Goal: Task Accomplishment & Management: Complete application form

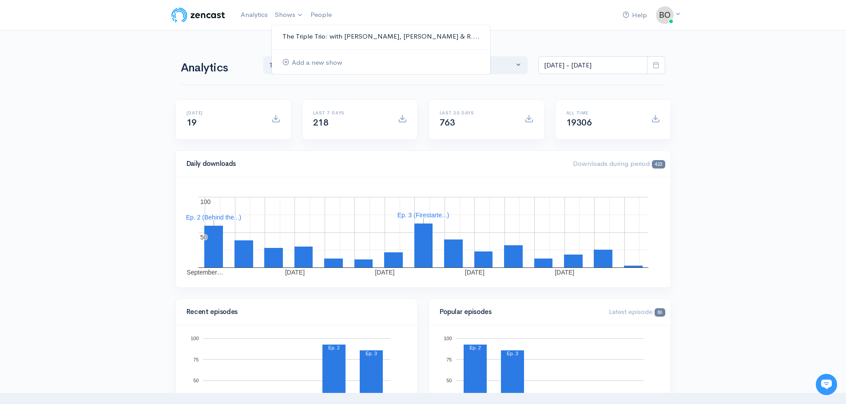
click at [290, 36] on link "The Triple Trio: with [PERSON_NAME], [PERSON_NAME] & R...." at bounding box center [381, 37] width 218 height 16
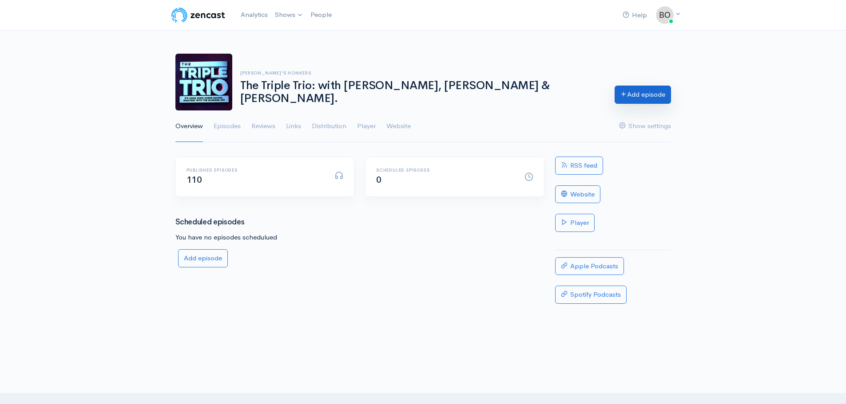
click at [640, 97] on link "Add episode" at bounding box center [642, 95] width 56 height 18
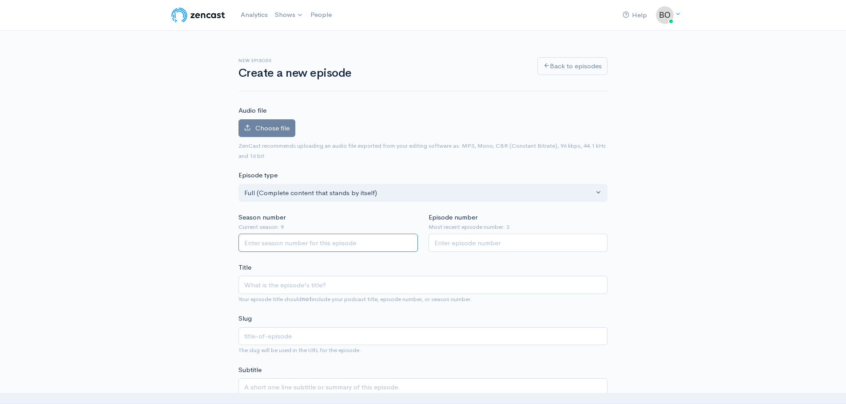
click at [276, 237] on input "Season number" at bounding box center [327, 243] width 179 height 18
type input "9"
type input "4"
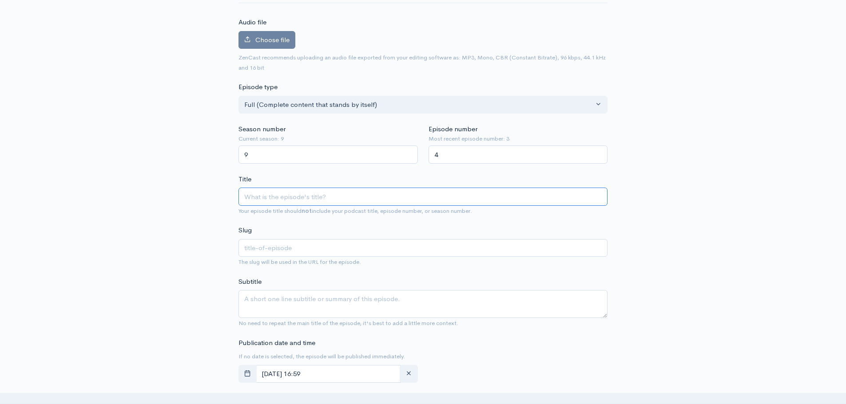
scroll to position [89, 0]
paste input "[PERSON_NAME] Japan Dream with [PERSON_NAME] — plus a rising star joins the tea…"
type input "[PERSON_NAME] Japan Dream with [PERSON_NAME] — plus a rising star joins the tea…"
type input "[PERSON_NAME]-[GEOGRAPHIC_DATA]-dream-with-lucky-sweynesse-plus-a-rising-star-j…"
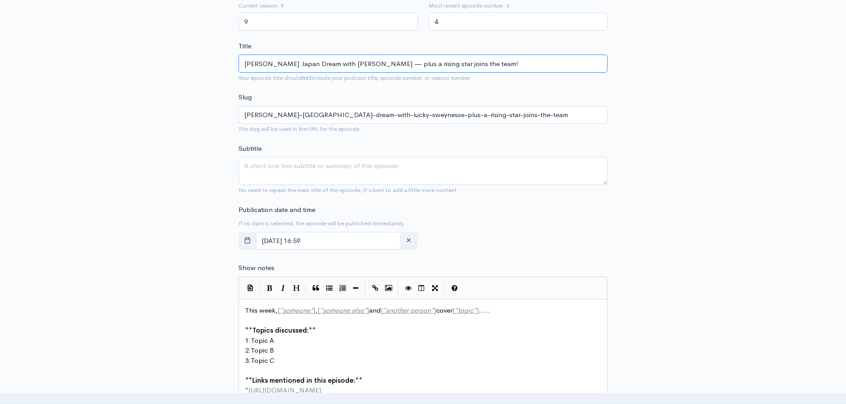
scroll to position [222, 0]
type input "[PERSON_NAME] Japan Dream with [PERSON_NAME] — plus a rising star joins the tea…"
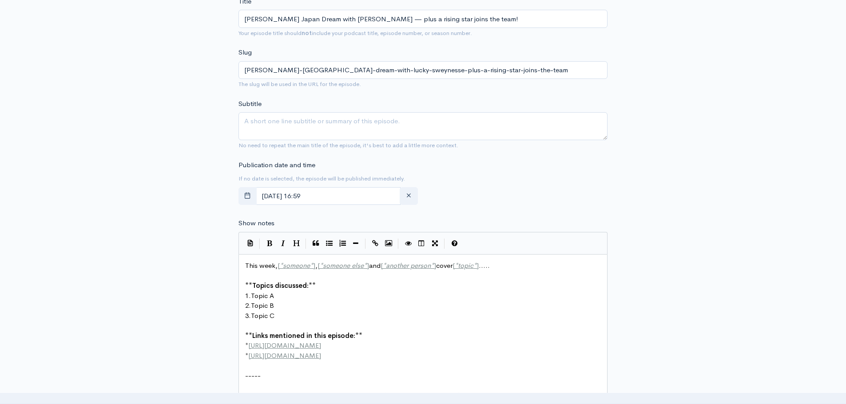
scroll to position [3, 0]
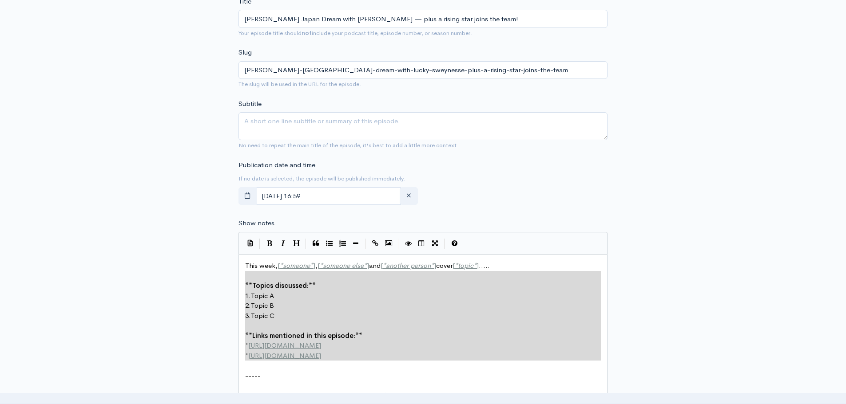
type textarea "This week, [*someone*], [*someone else*] and [*another person*] cover [*topic*]…"
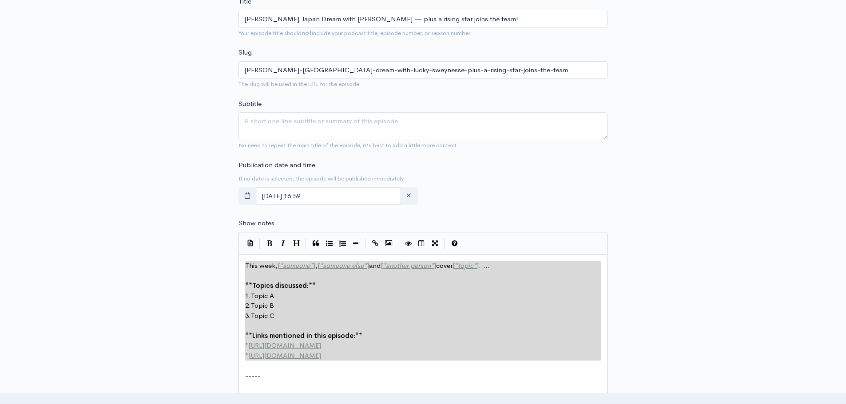
drag, startPoint x: 320, startPoint y: 337, endPoint x: 245, endPoint y: 250, distance: 114.3
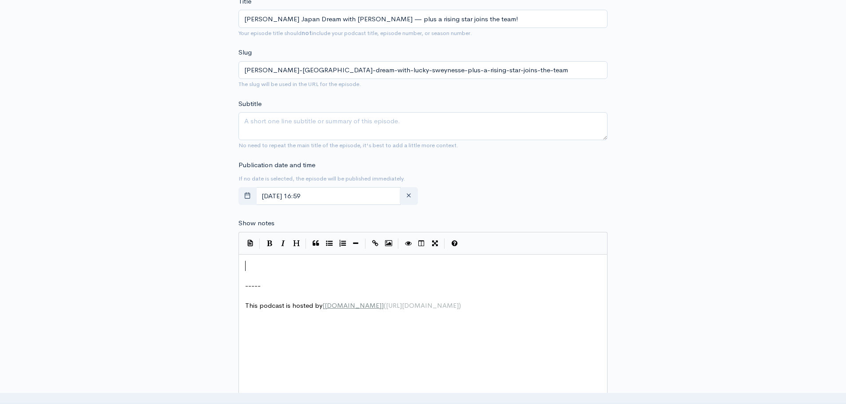
scroll to position [388, 0]
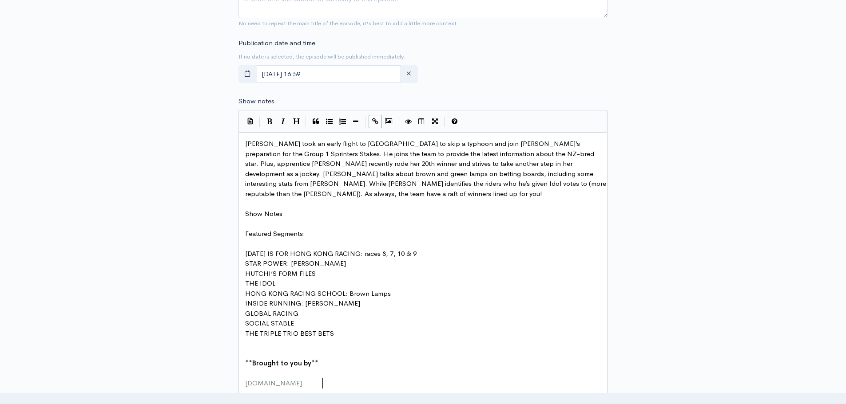
click at [280, 369] on pre "​" at bounding box center [426, 374] width 366 height 10
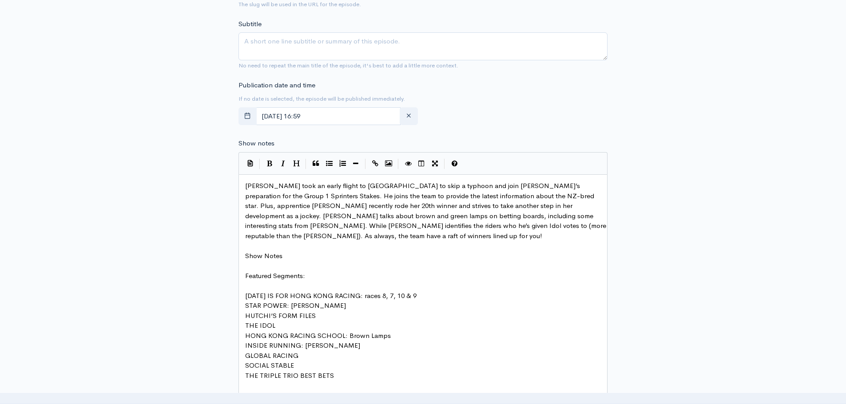
scroll to position [300, 0]
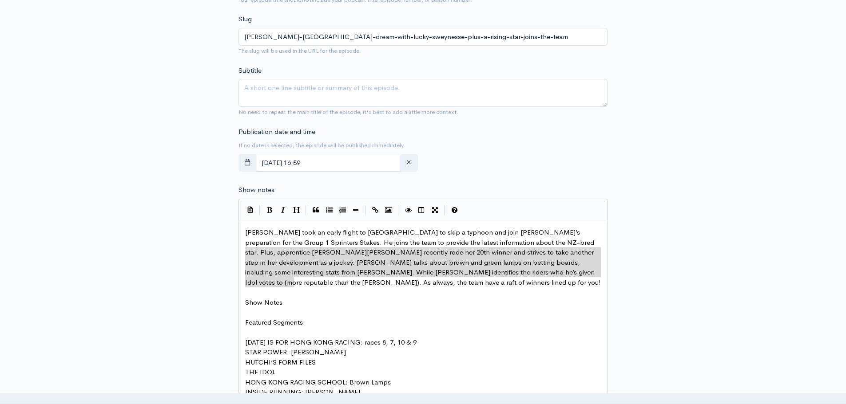
type textarea "[PERSON_NAME] took an early flight to [GEOGRAPHIC_DATA] to skip a typhoon and j…"
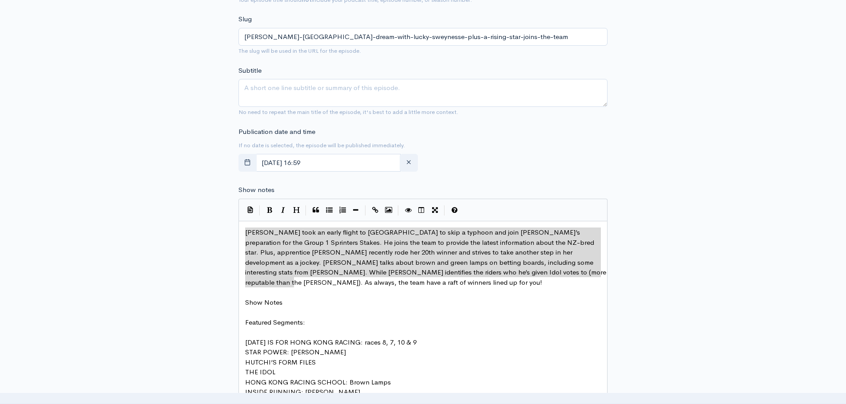
drag, startPoint x: 290, startPoint y: 281, endPoint x: 226, endPoint y: 229, distance: 82.6
click at [309, 96] on textarea "Subtitle" at bounding box center [422, 93] width 369 height 28
paste textarea "[PERSON_NAME] took an early flight to [GEOGRAPHIC_DATA] to skip a typhoon and j…"
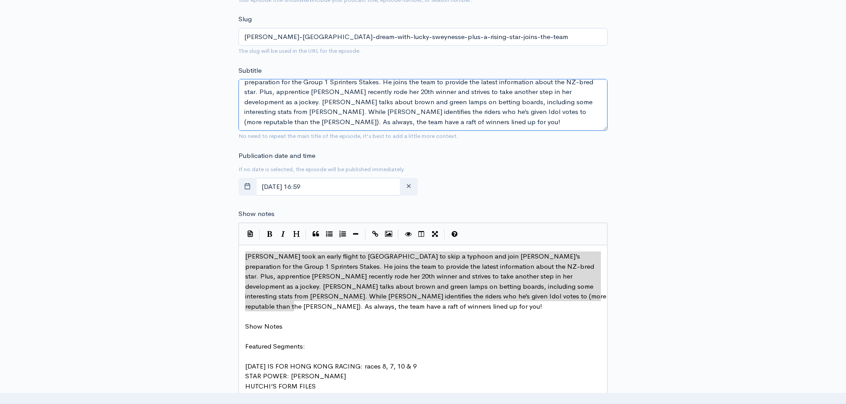
scroll to position [0, 0]
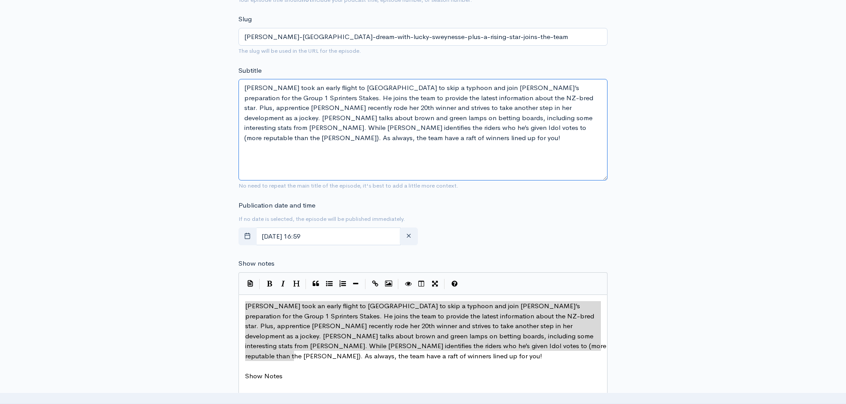
drag, startPoint x: 605, startPoint y: 103, endPoint x: 601, endPoint y: 177, distance: 73.8
click at [601, 177] on textarea "[PERSON_NAME] took an early flight to [GEOGRAPHIC_DATA] to skip a typhoon and j…" at bounding box center [422, 130] width 369 height 102
drag, startPoint x: 282, startPoint y: 87, endPoint x: 433, endPoint y: 86, distance: 150.5
click at [433, 86] on textarea "[PERSON_NAME] took an early flight to [GEOGRAPHIC_DATA] to skip a typhoon and j…" at bounding box center [422, 130] width 369 height 102
click at [497, 85] on textarea "Derek Leung will join Lucky Sweynesse’s preparation for the Group 1 Sprinters S…" at bounding box center [422, 130] width 369 height 102
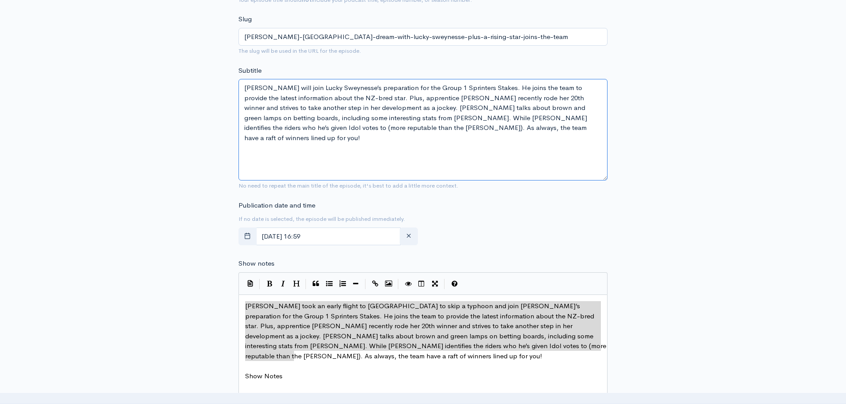
drag, startPoint x: 283, startPoint y: 86, endPoint x: 307, endPoint y: 85, distance: 24.5
click at [307, 85] on textarea "Derek Leung will join Lucky Sweynesse’s preparation for the Group 1 Sprinters S…" at bounding box center [422, 130] width 369 height 102
click at [357, 85] on textarea "Derek Leung is with Lucky Sweynesse’s preparation for the Group 1 Sprinters Sta…" at bounding box center [422, 130] width 369 height 102
drag, startPoint x: 422, startPoint y: 106, endPoint x: 605, endPoint y: 177, distance: 196.0
click at [605, 177] on textarea "Derek Leung is with Lucky Sweynesse in Japan to prepare for the Group 1 Sprinte…" at bounding box center [422, 130] width 369 height 102
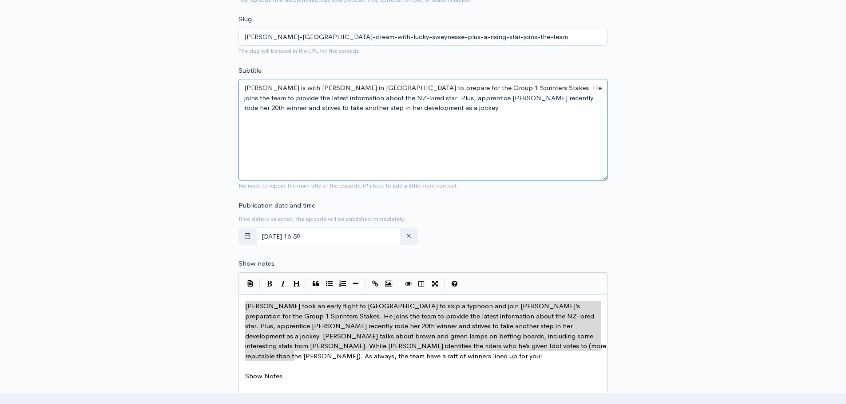
type textarea "Derek Leung is with Lucky Sweynesse in Japan to prepare for the Group 1 Sprinte…"
click at [652, 233] on div "New episode Create a new episode Back to episodes Audio file Choose file 0 ZenC…" at bounding box center [423, 304] width 506 height 1147
click at [378, 231] on input "September, 26 2025 16:59" at bounding box center [328, 237] width 145 height 18
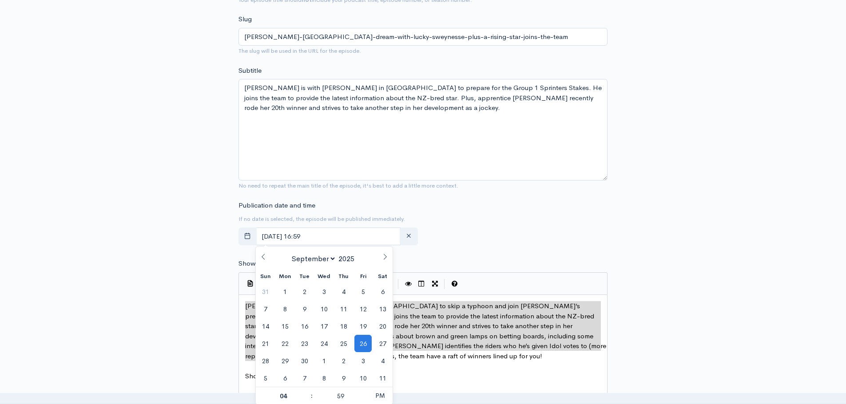
click at [478, 209] on div "Publication date and time If no date is selected, the episode will be published…" at bounding box center [423, 225] width 380 height 49
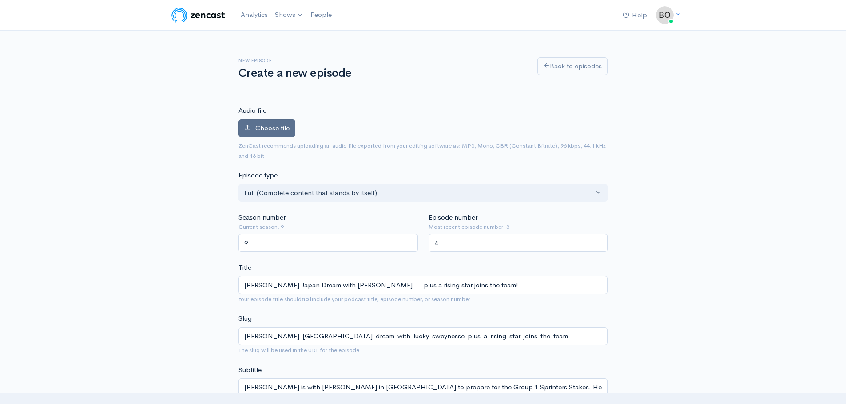
click at [262, 130] on span "Choose file" at bounding box center [272, 128] width 34 height 8
click at [0, 0] on input "Choose file" at bounding box center [0, 0] width 0 height 0
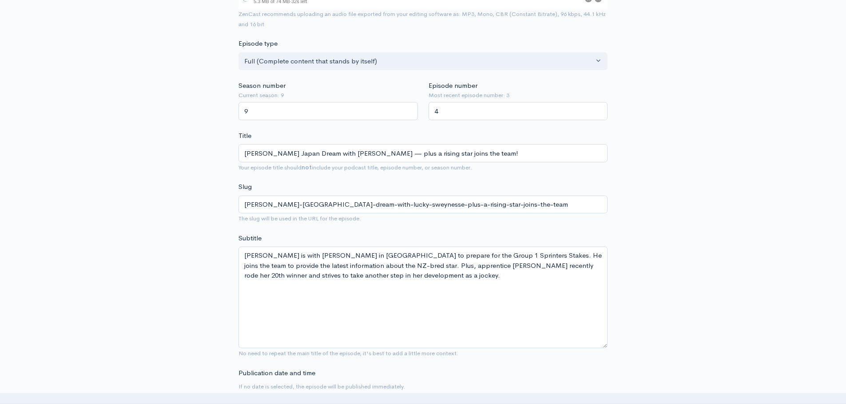
scroll to position [178, 0]
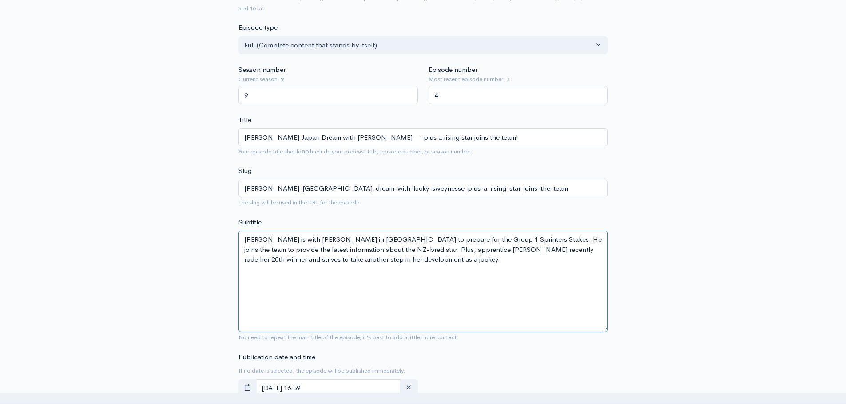
click at [478, 238] on textarea "Derek Leung is with Lucky Sweynesse in Japan to prepare for the Group 1 Sprinte…" at bounding box center [422, 282] width 369 height 102
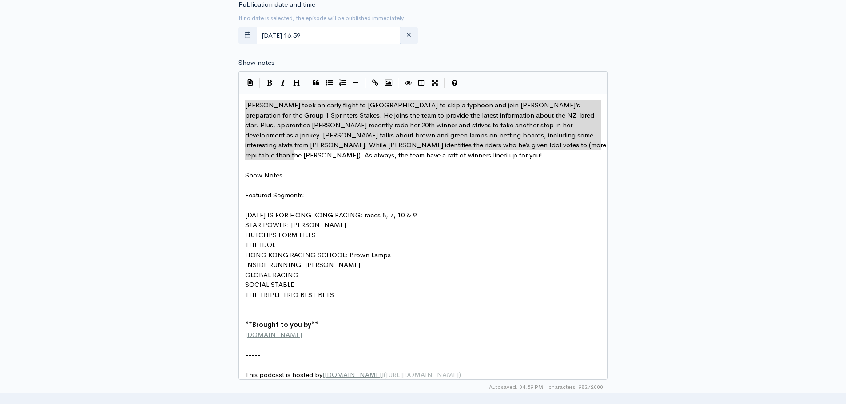
scroll to position [533, 0]
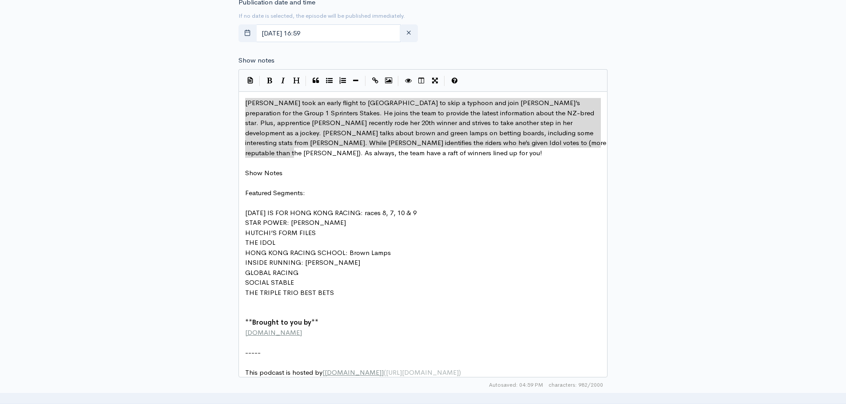
click at [313, 304] on pre "​" at bounding box center [426, 303] width 366 height 10
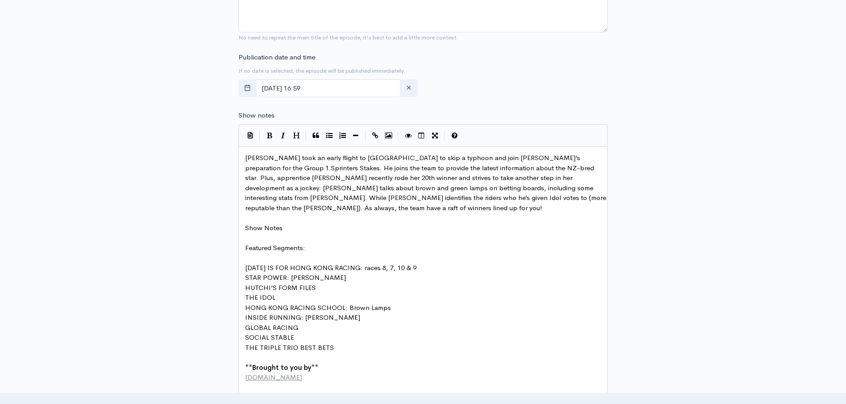
scroll to position [400, 0]
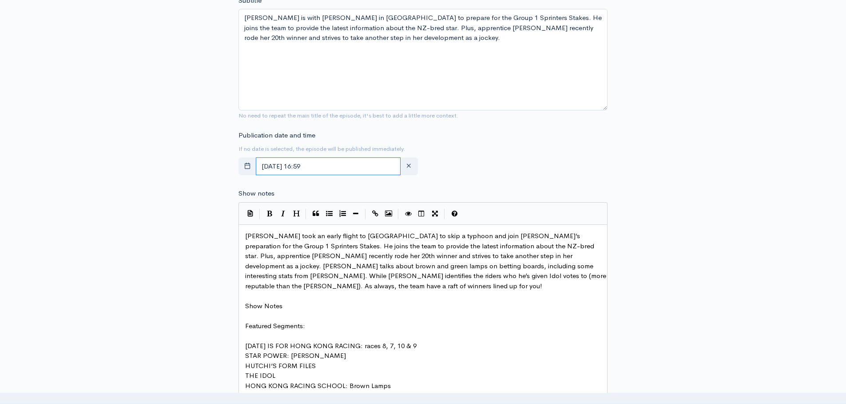
click at [392, 169] on input "September, 26 2025 16:59" at bounding box center [328, 167] width 145 height 18
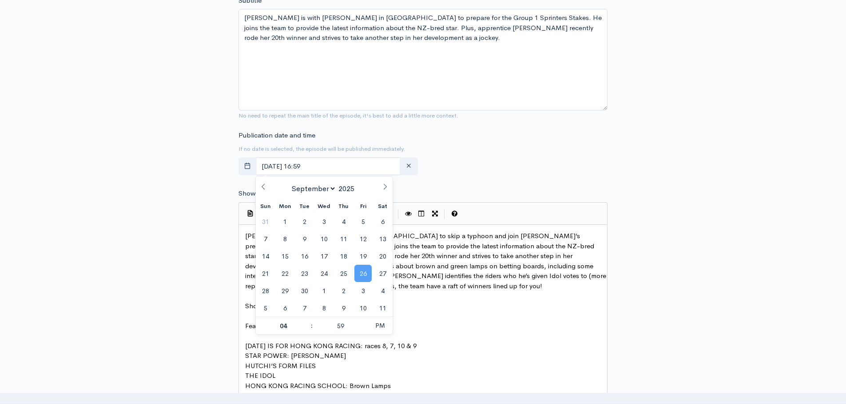
click at [363, 275] on span "26" at bounding box center [362, 273] width 17 height 17
type input "05"
type input "September, 26 2025 17:59"
type input "30"
type input "[DATE] 17:30"
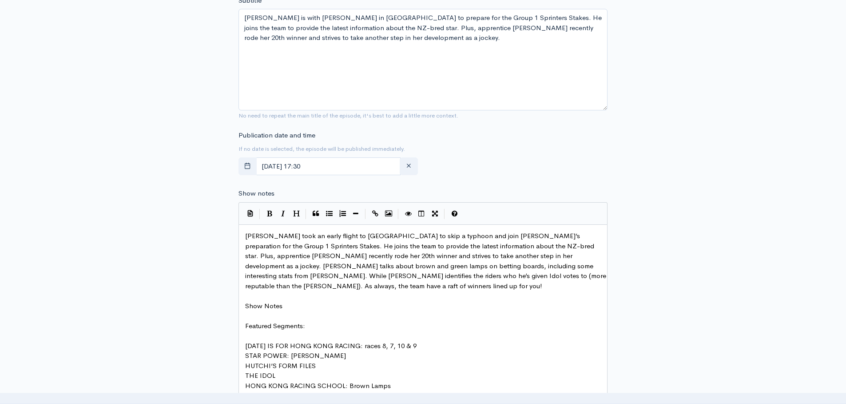
click at [617, 167] on div "New episode Create a new episode Back to episodes Audio file 45 Uploading: 45% …" at bounding box center [423, 214] width 506 height 1167
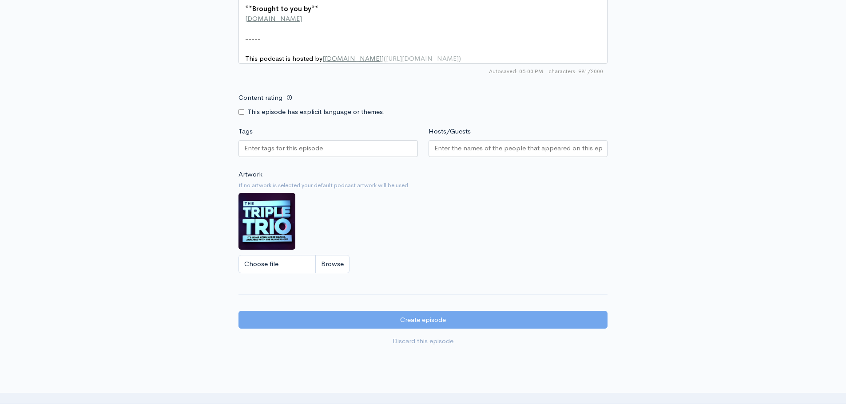
scroll to position [916, 0]
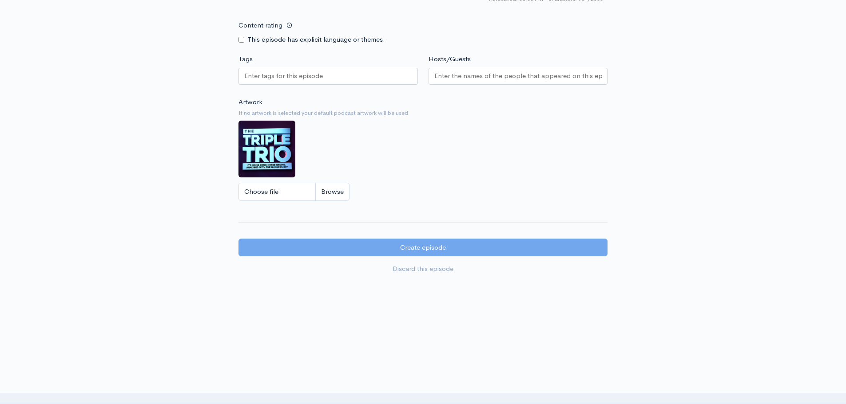
click at [289, 78] on input "Tags" at bounding box center [284, 76] width 80 height 10
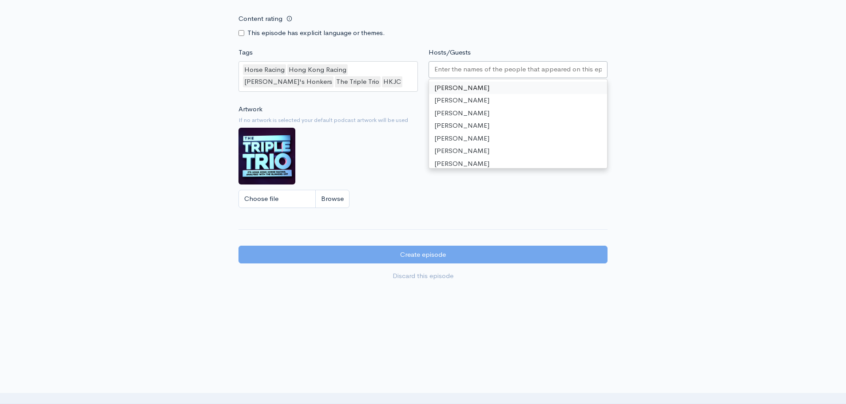
click at [459, 75] on input "Hosts/Guests" at bounding box center [518, 69] width 168 height 10
click at [587, 75] on div "Clint Hutchison Jason Richardson Shane Dye" at bounding box center [517, 76] width 179 height 31
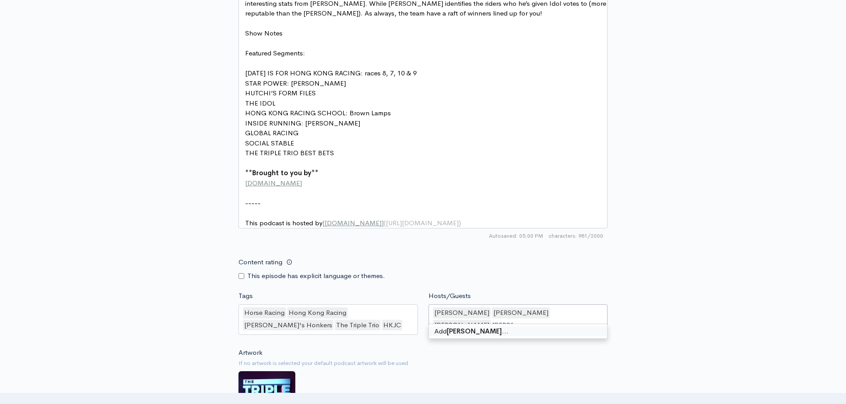
scroll to position [714, 0]
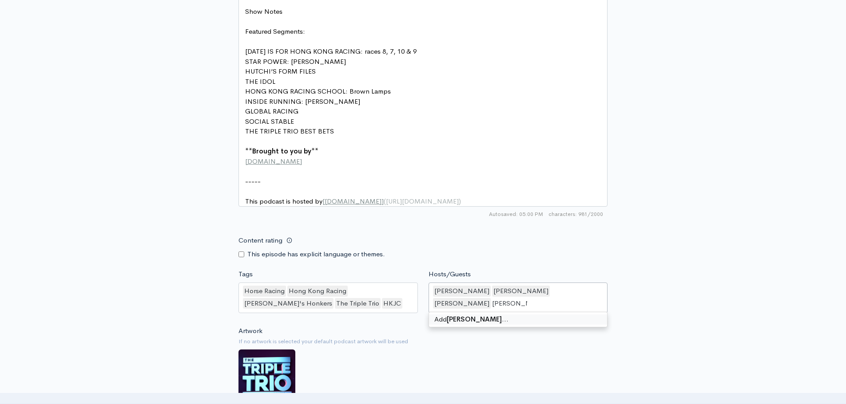
type input "Derek Leung"
type input "Britney Wong"
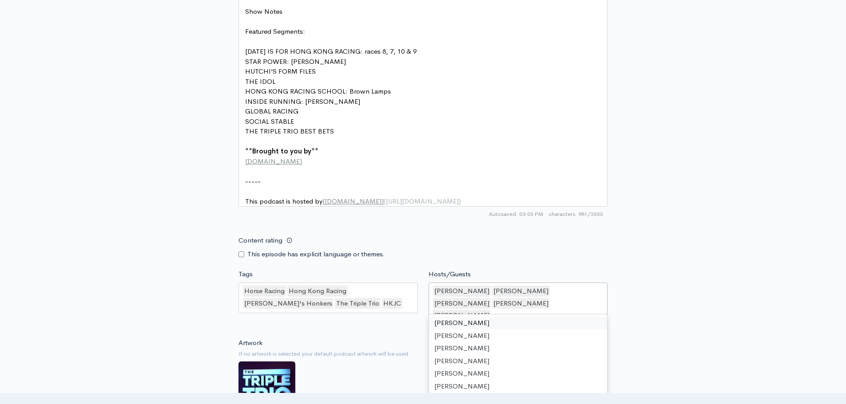
click at [579, 297] on div "Clint Hutchison Jason Richardson Shane Dye Derek Leung Britney Wong" at bounding box center [517, 304] width 179 height 43
click at [587, 297] on div "Clint Hutchison Jason Richardson Shane Dye Derek Leung Britney Wong" at bounding box center [517, 304] width 179 height 43
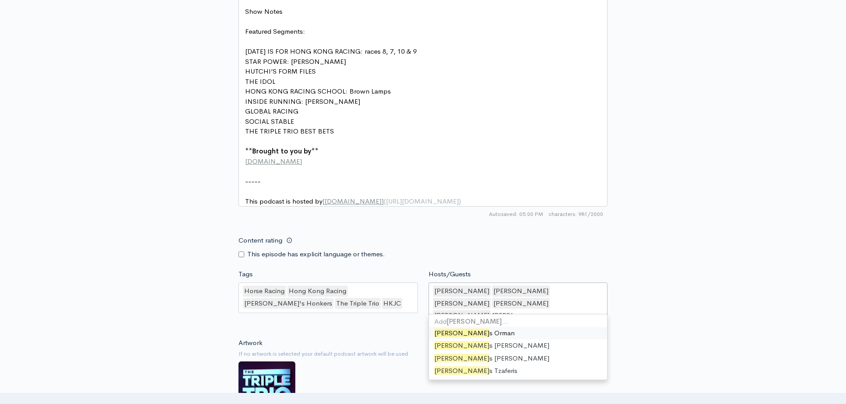
type input "James"
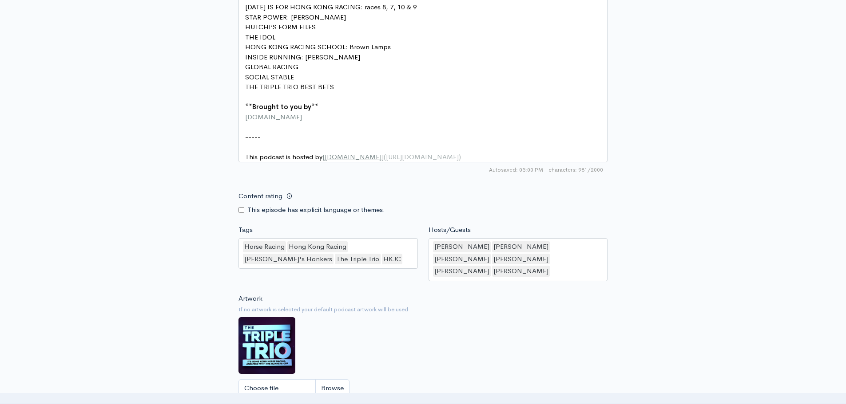
scroll to position [936, 0]
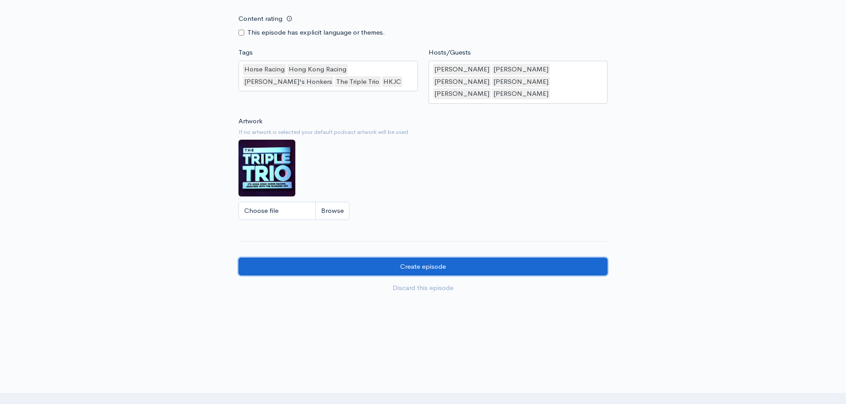
click at [492, 265] on input "Create episode" at bounding box center [422, 267] width 369 height 18
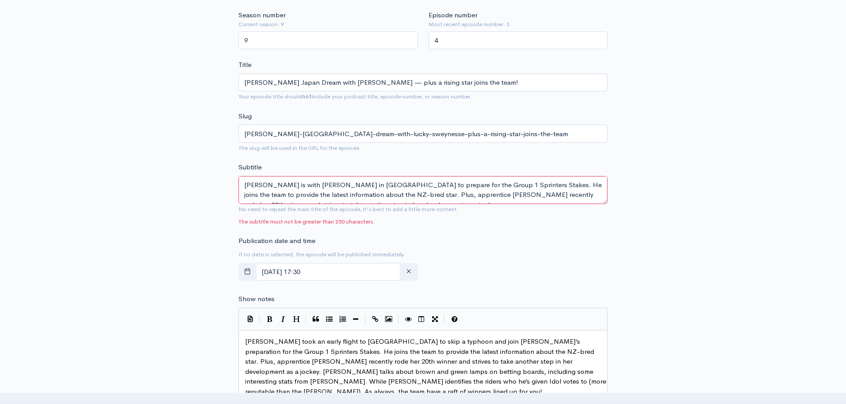
scroll to position [266, 0]
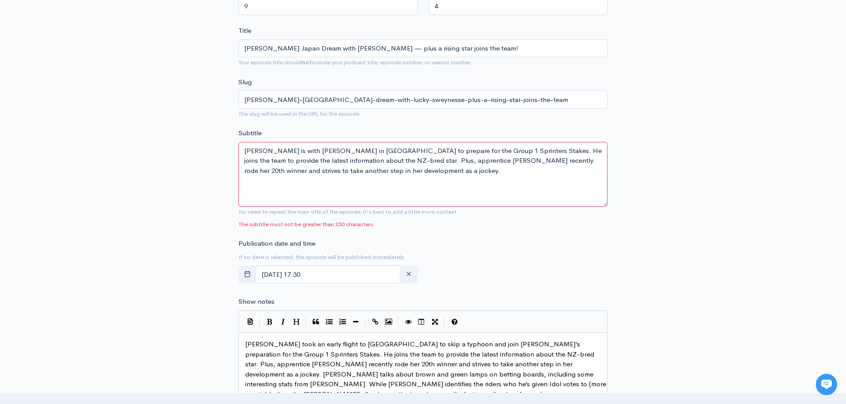
drag, startPoint x: 606, startPoint y: 168, endPoint x: 609, endPoint y: 205, distance: 36.9
click at [609, 205] on div "New episode Create a new episode Back to episodes Audio file Replace file TTT_0…" at bounding box center [423, 342] width 380 height 1156
drag, startPoint x: 385, startPoint y: 150, endPoint x: 417, endPoint y: 150, distance: 32.4
click at [417, 150] on textarea "Derek Leung is with Lucky Sweynesse in Japan to prepare for the Group 1 Sprinte…" at bounding box center [422, 174] width 369 height 65
drag, startPoint x: 372, startPoint y: 158, endPoint x: 353, endPoint y: 157, distance: 19.6
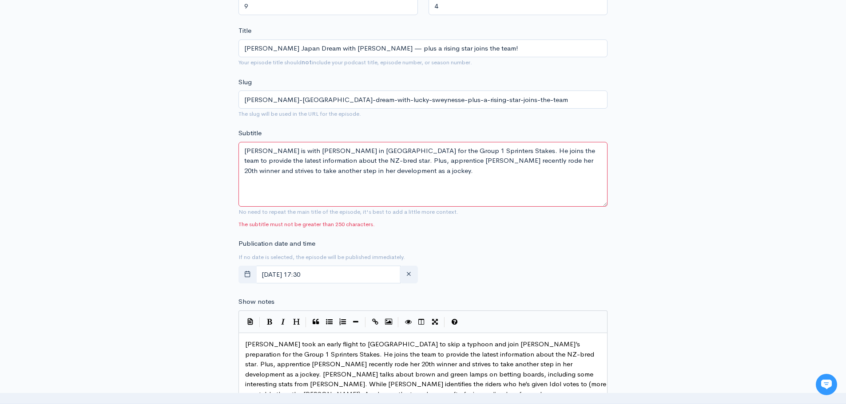
click at [353, 157] on textarea "Derek Leung is with Lucky Sweynesse in Japan to prepare for the Group 1 Sprinte…" at bounding box center [422, 174] width 369 height 65
click at [380, 180] on textarea "Derek Leung is with Lucky Sweynesse in Japan to prepare for the Group 1 Sprinte…" at bounding box center [422, 174] width 369 height 65
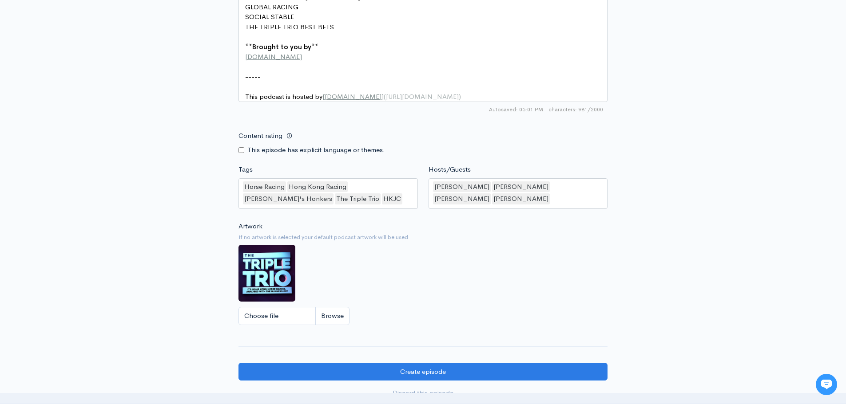
scroll to position [860, 0]
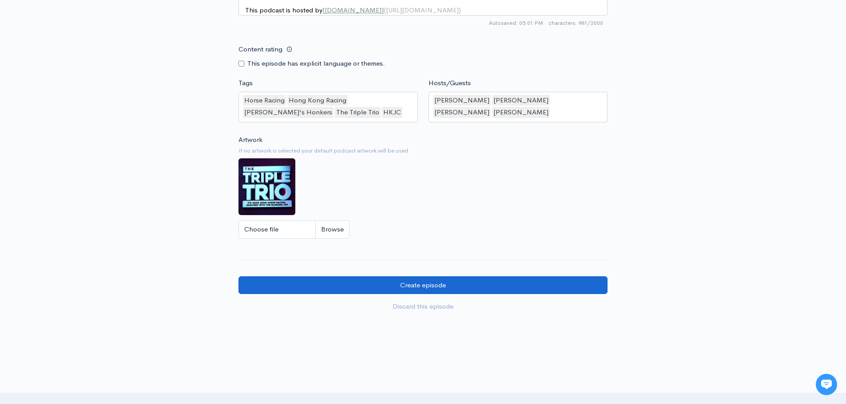
type textarea "Derek Leung is with Lucky Sweynesse in Japan for the Group 1 Sprinters Stakes. …"
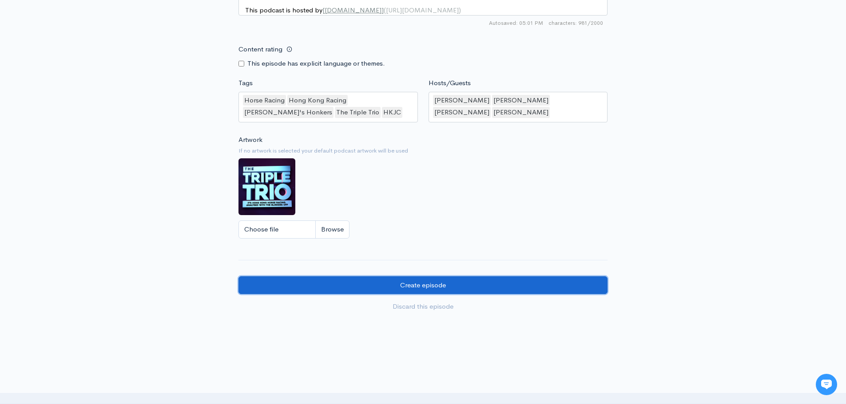
click at [396, 291] on input "Create episode" at bounding box center [422, 286] width 369 height 18
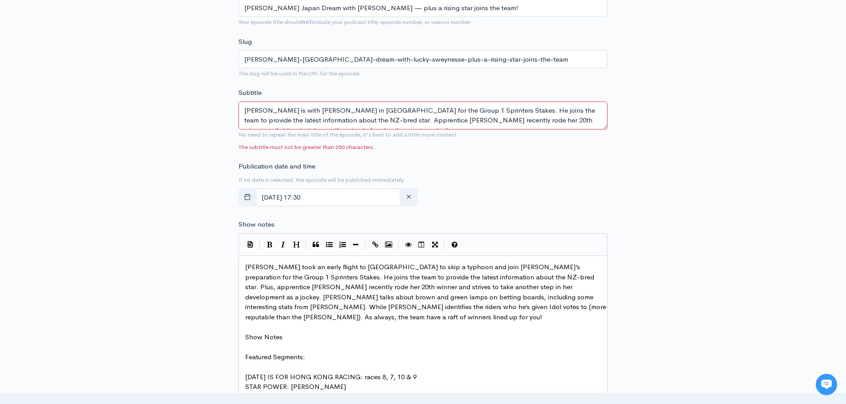
scroll to position [311, 0]
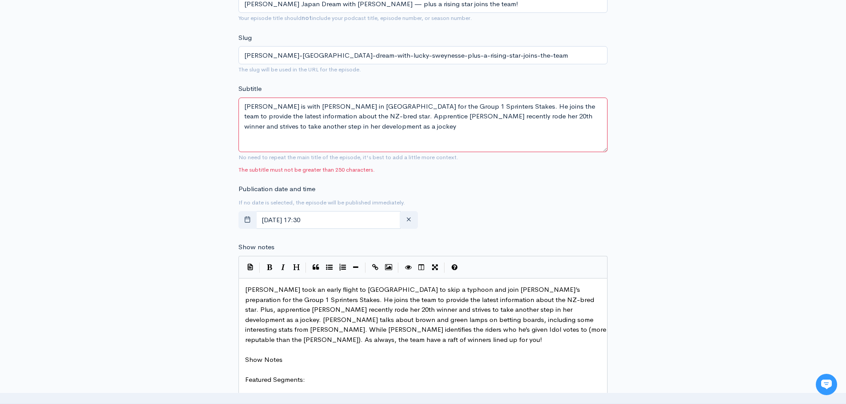
drag, startPoint x: 606, startPoint y: 123, endPoint x: 605, endPoint y: 150, distance: 26.7
click at [605, 150] on textarea "Derek Leung is with Lucky Sweynesse in Japan for the Group 1 Sprinters Stakes. …" at bounding box center [422, 125] width 369 height 55
drag, startPoint x: 316, startPoint y: 125, endPoint x: 365, endPoint y: 125, distance: 48.8
click at [365, 125] on textarea "Derek Leung is with Lucky Sweynesse in Japan for the Group 1 Sprinters Stakes. …" at bounding box center [422, 125] width 369 height 55
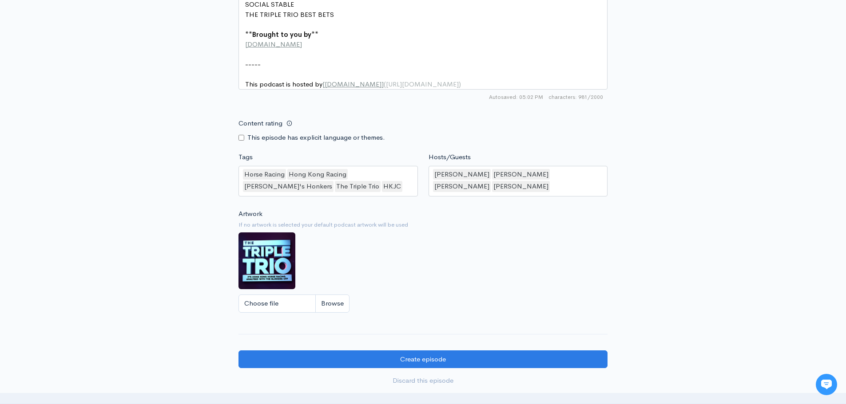
scroll to position [888, 0]
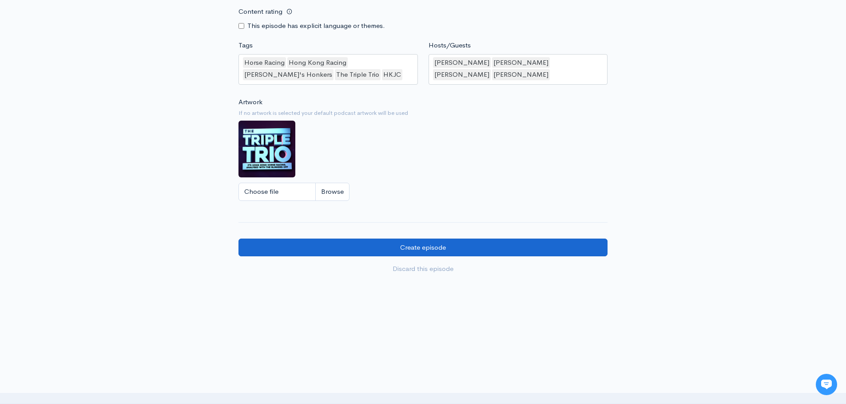
type textarea "Derek Leung is with Lucky Sweynesse in Japan for the Group 1 Sprinters Stakes. …"
click at [392, 257] on input "Create episode" at bounding box center [422, 248] width 369 height 18
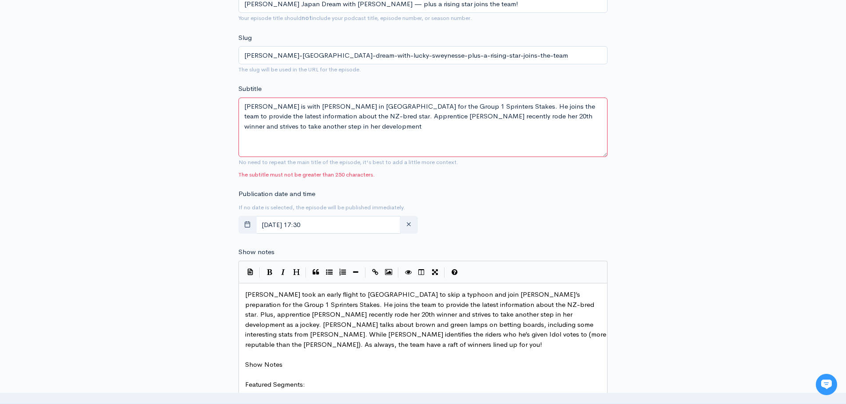
drag, startPoint x: 605, startPoint y: 123, endPoint x: 605, endPoint y: 154, distance: 31.5
click at [605, 154] on textarea "Derek Leung is with Lucky Sweynesse in Japan for the Group 1 Sprinters Stakes. …" at bounding box center [422, 127] width 369 height 59
drag, startPoint x: 427, startPoint y: 105, endPoint x: 409, endPoint y: 99, distance: 18.5
click at [409, 99] on textarea "Derek Leung is with Lucky Sweynesse in Japan for the Group 1 Sprinters Stakes. …" at bounding box center [422, 127] width 369 height 59
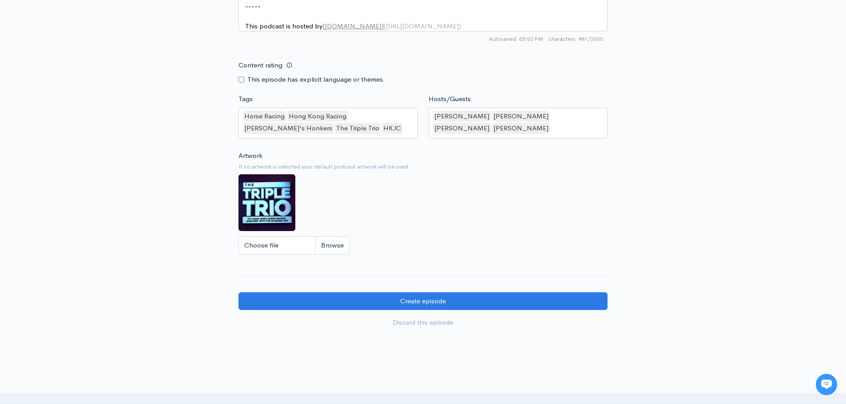
scroll to position [843, 0]
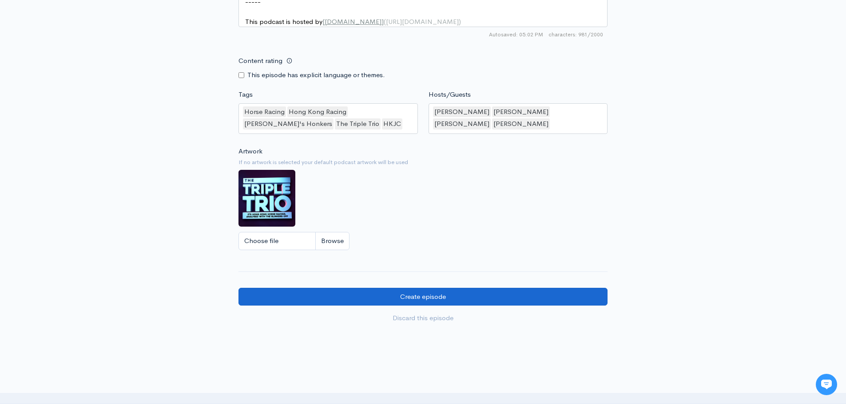
type textarea "Derek Leung is with Lucky Sweynesse in Japan for the G1 Sprinters Stakes. He jo…"
click at [376, 301] on input "Create episode" at bounding box center [422, 297] width 369 height 18
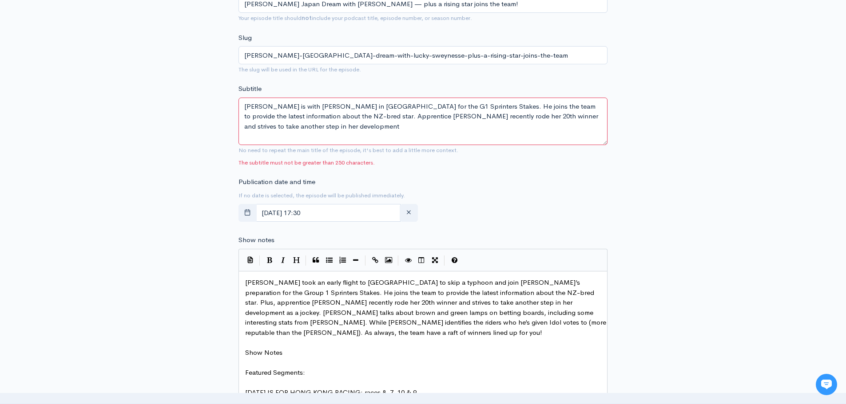
drag, startPoint x: 604, startPoint y: 122, endPoint x: 601, endPoint y: 142, distance: 19.9
click at [601, 142] on textarea "[PERSON_NAME] is with [PERSON_NAME] in [GEOGRAPHIC_DATA] for the G1 Sprinters S…" at bounding box center [422, 121] width 369 height 47
click at [434, 118] on textarea "[PERSON_NAME] is with [PERSON_NAME] in [GEOGRAPHIC_DATA] for the G1 Sprinters S…" at bounding box center [422, 121] width 369 height 47
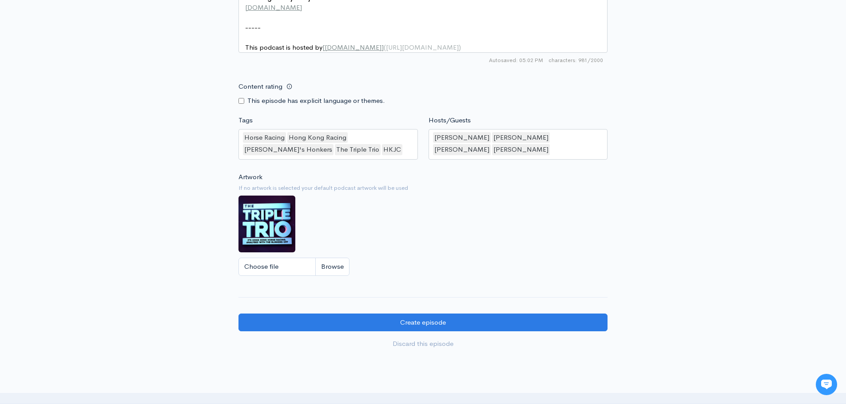
scroll to position [887, 0]
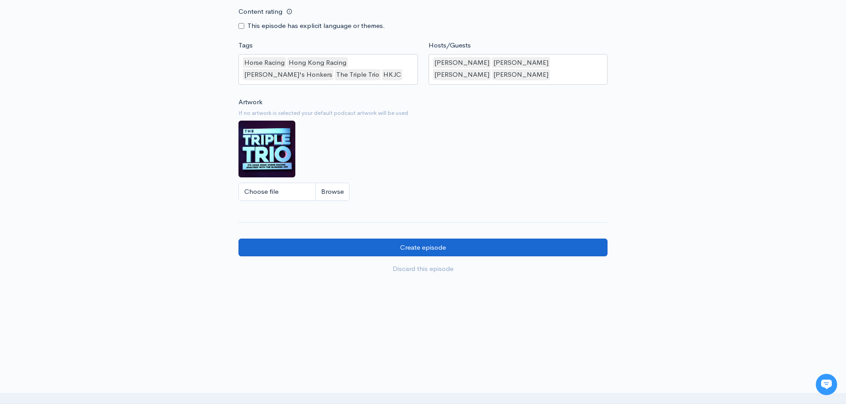
type textarea "Derek Leung is with Lucky Sweynesse in Japan for the G1 Sprinters Stakes. He jo…"
click at [419, 246] on input "Create episode" at bounding box center [422, 248] width 369 height 18
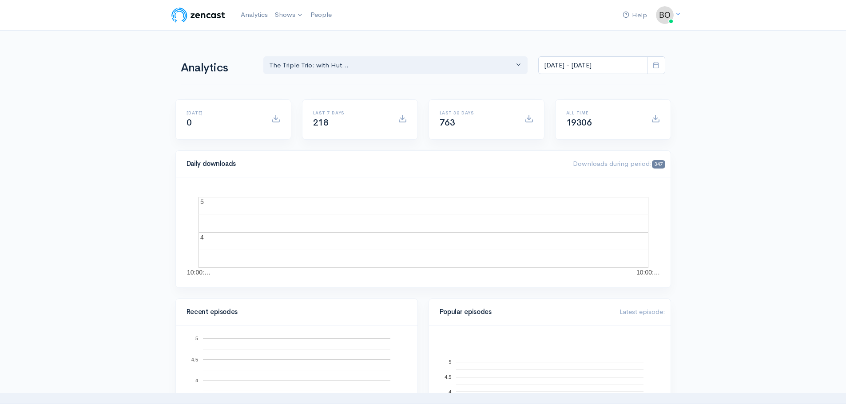
click at [0, 0] on ul "The Triple Trio: with [PERSON_NAME], [PERSON_NAME] & R.... Add a new show" at bounding box center [0, 0] width 0 height 0
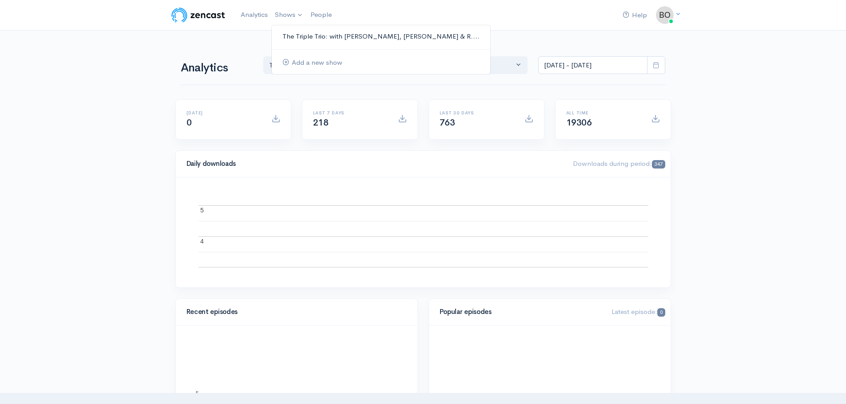
click at [298, 38] on link "The Triple Trio: with [PERSON_NAME], [PERSON_NAME] & R...." at bounding box center [381, 37] width 218 height 16
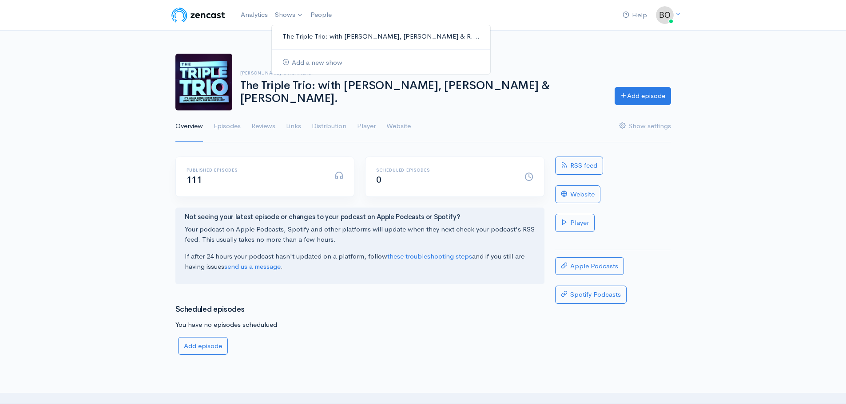
click at [293, 35] on link "The Triple Trio: with [PERSON_NAME], [PERSON_NAME] & R...." at bounding box center [381, 37] width 218 height 16
click at [228, 128] on link "Episodes" at bounding box center [227, 127] width 27 height 32
